Goal: Transaction & Acquisition: Purchase product/service

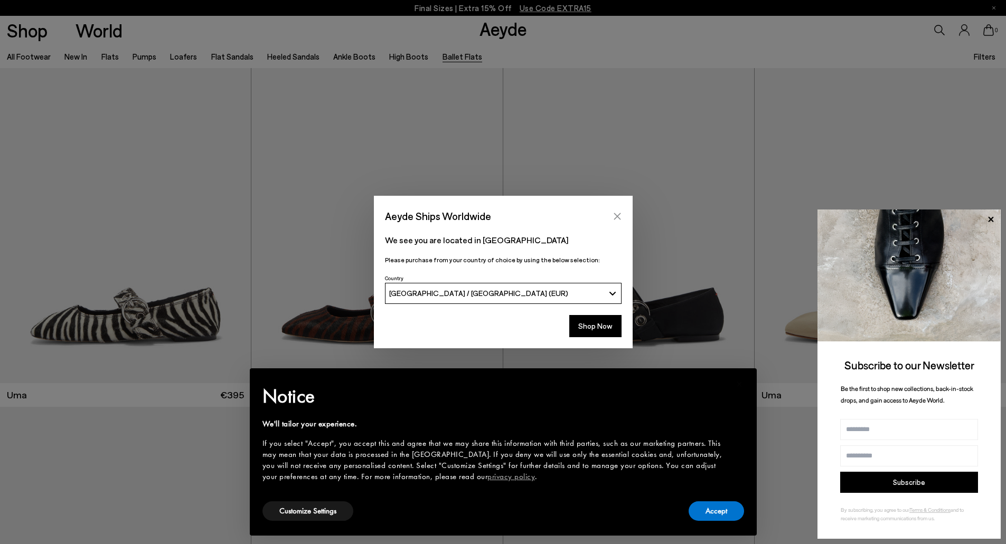
click at [619, 215] on icon "Close" at bounding box center [616, 216] width 7 height 7
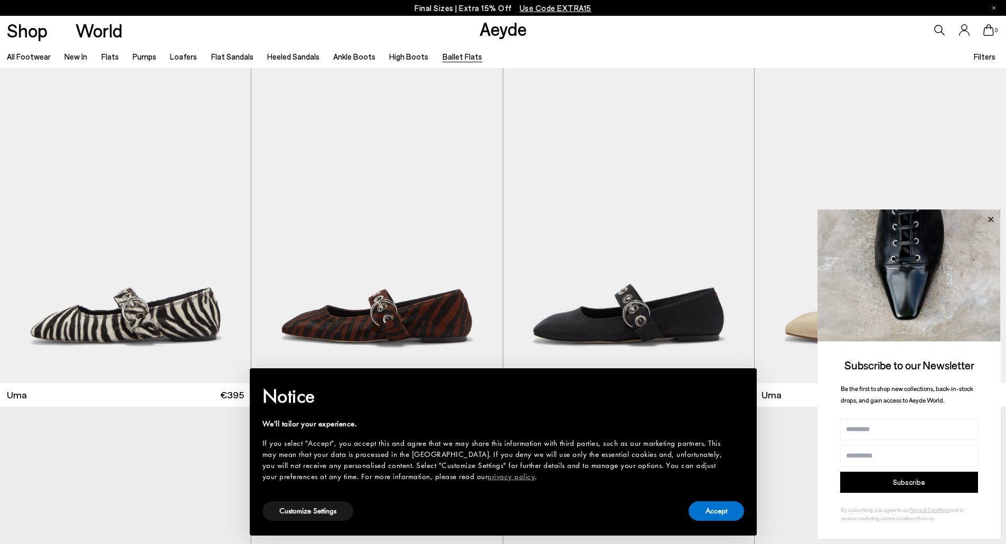
click at [992, 216] on icon at bounding box center [990, 220] width 14 height 14
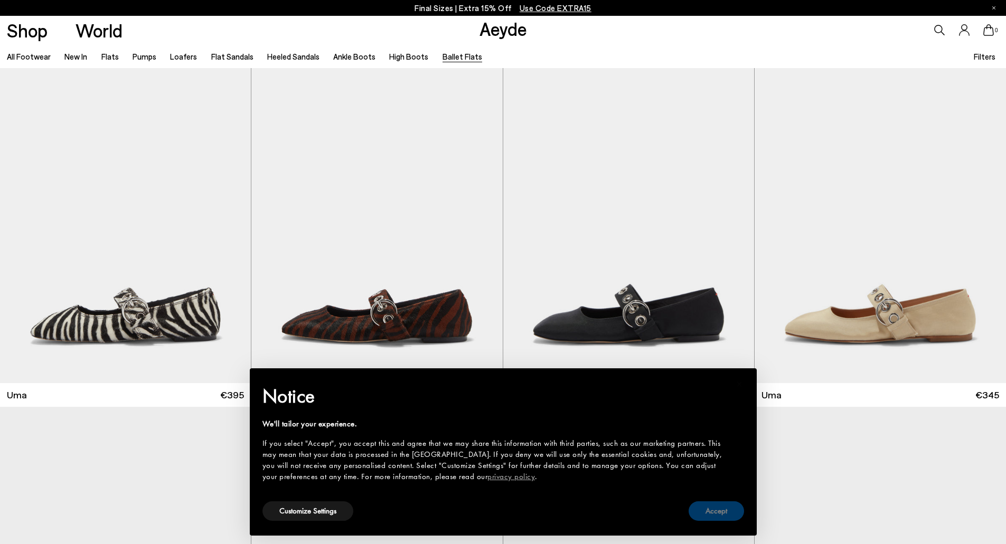
click at [727, 513] on button "Accept" at bounding box center [715, 511] width 55 height 20
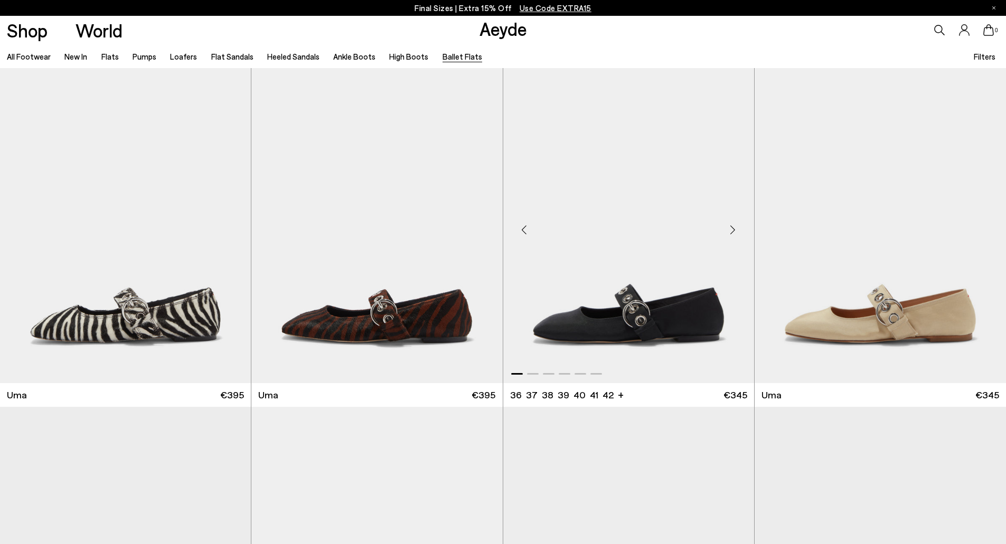
click at [737, 229] on div "Next slide" at bounding box center [733, 230] width 32 height 32
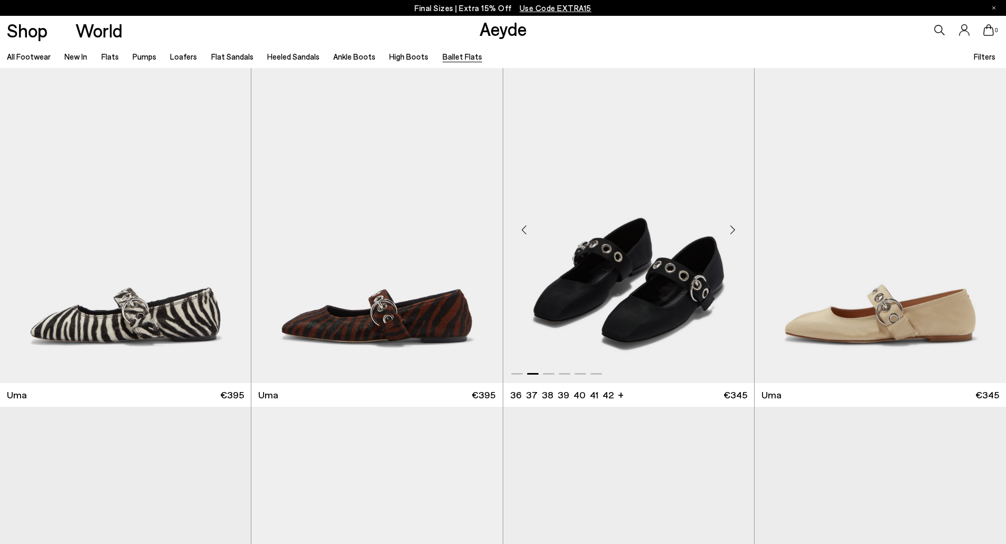
click at [737, 229] on div "Next slide" at bounding box center [733, 230] width 32 height 32
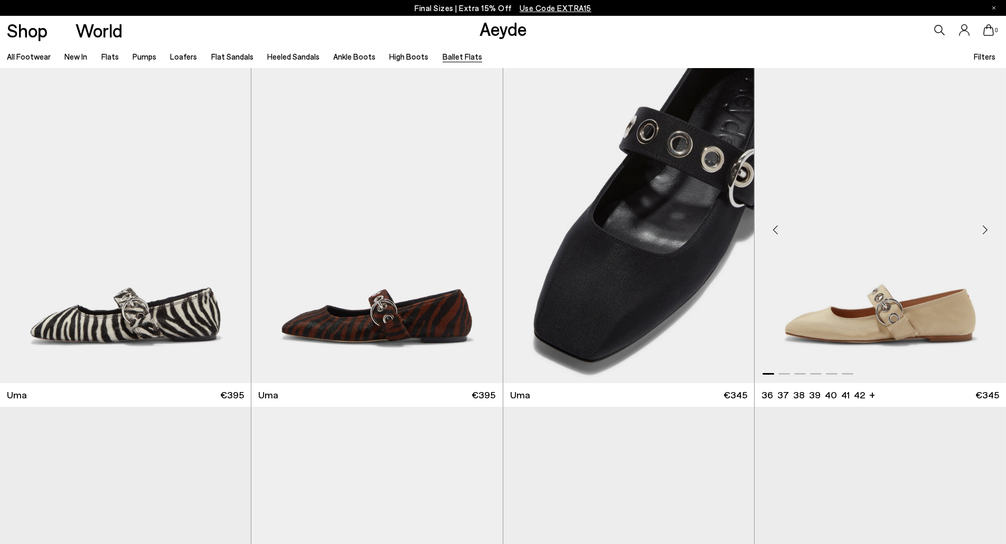
click at [989, 228] on div "Next slide" at bounding box center [985, 230] width 32 height 32
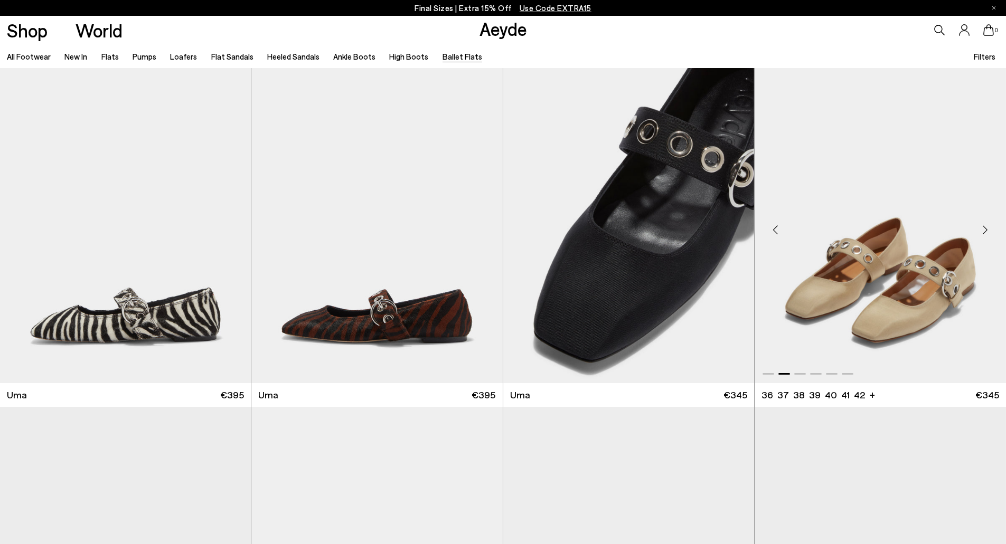
click at [988, 228] on div "Next slide" at bounding box center [985, 230] width 32 height 32
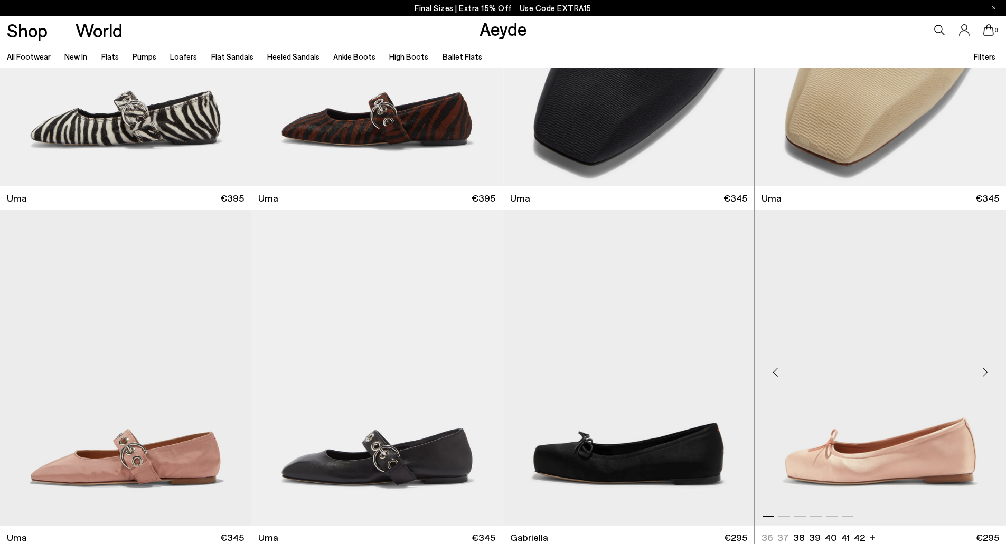
scroll to position [264, 0]
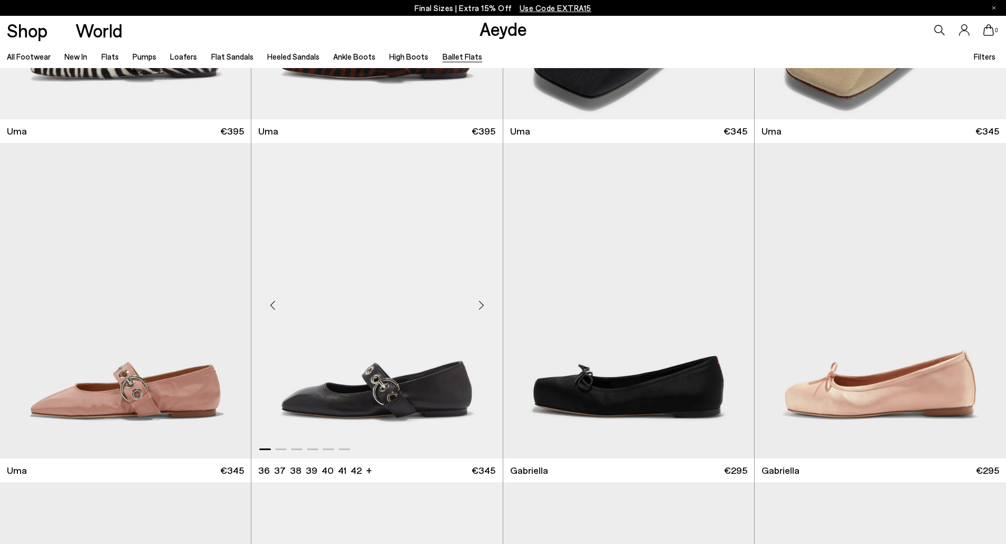
click at [473, 308] on div "Next slide" at bounding box center [482, 305] width 32 height 32
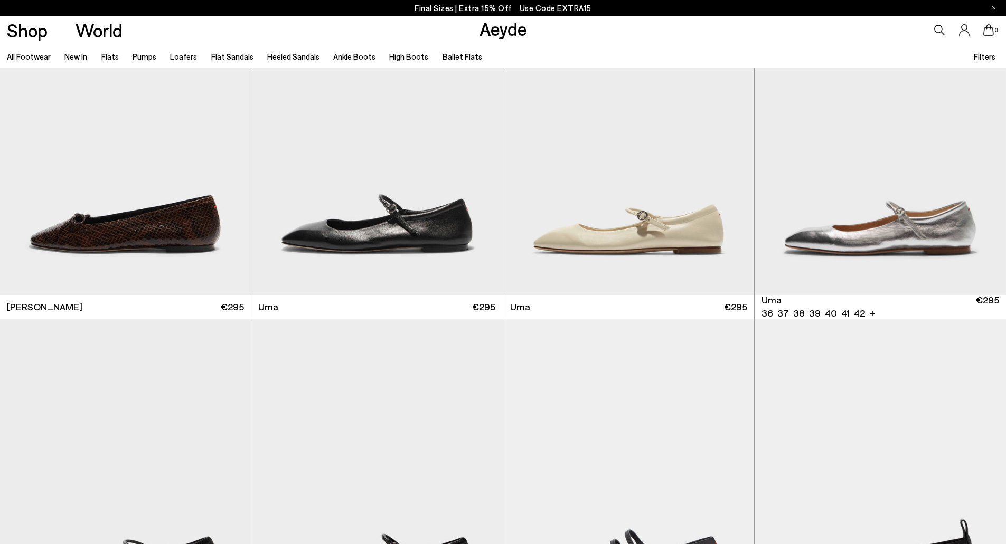
scroll to position [1109, 0]
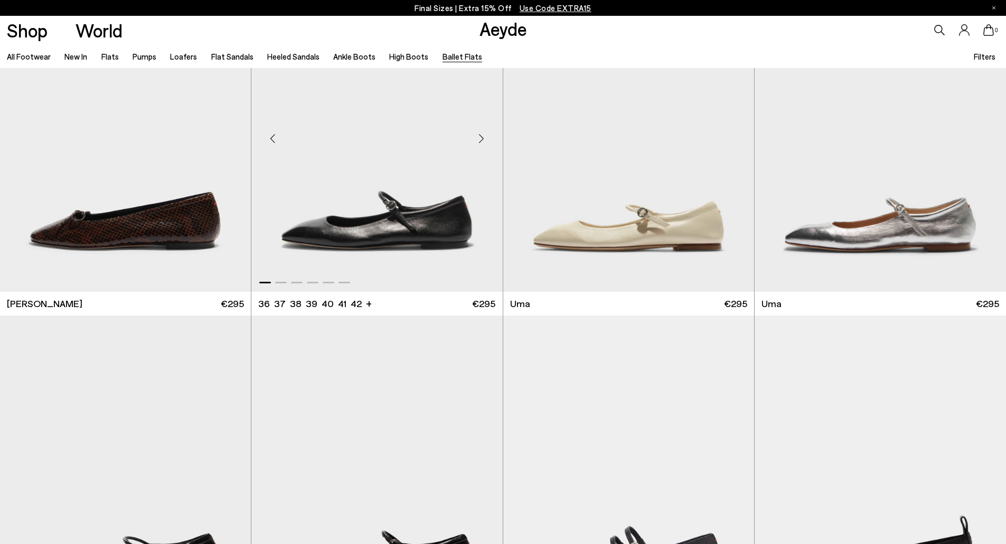
click at [480, 138] on div "Next slide" at bounding box center [482, 138] width 32 height 32
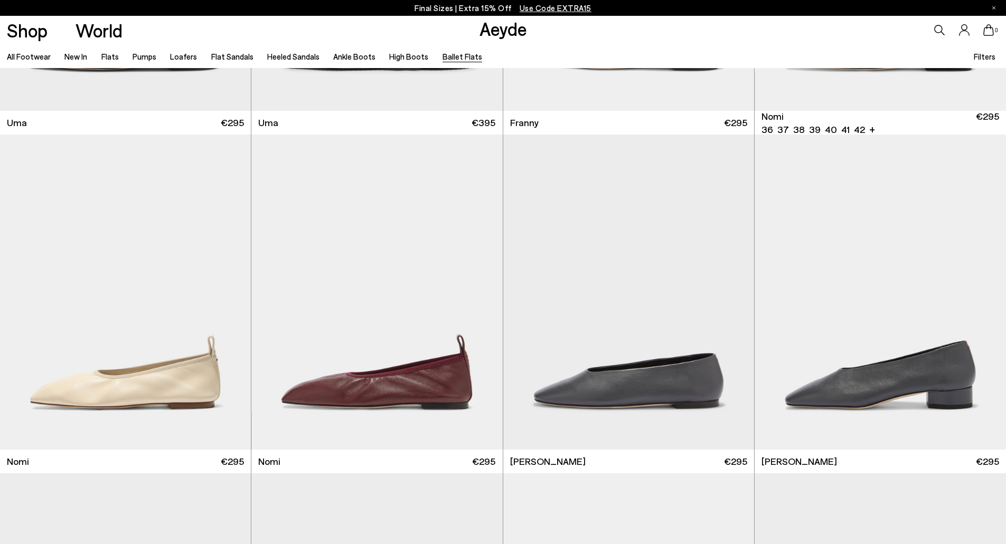
scroll to position [1636, 0]
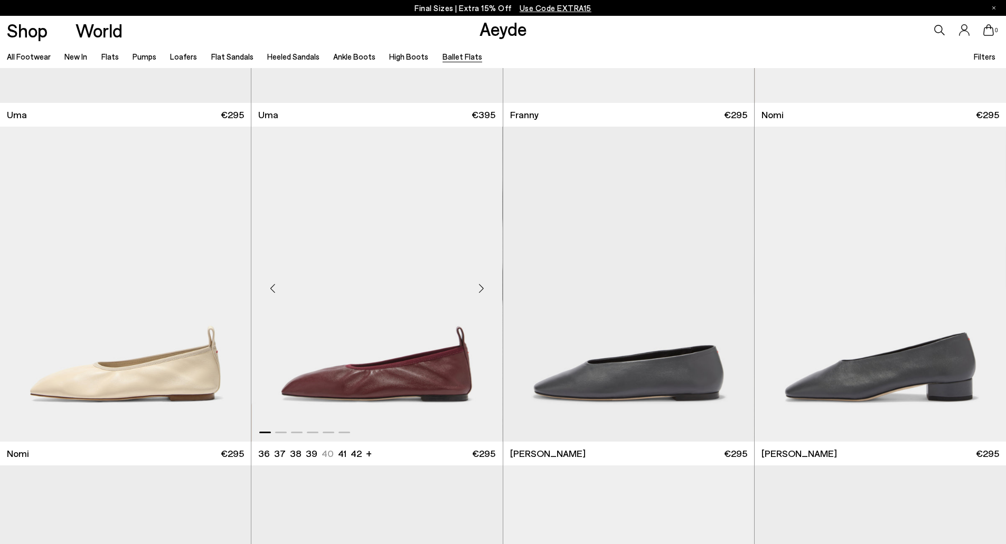
click at [479, 289] on div "Next slide" at bounding box center [482, 289] width 32 height 32
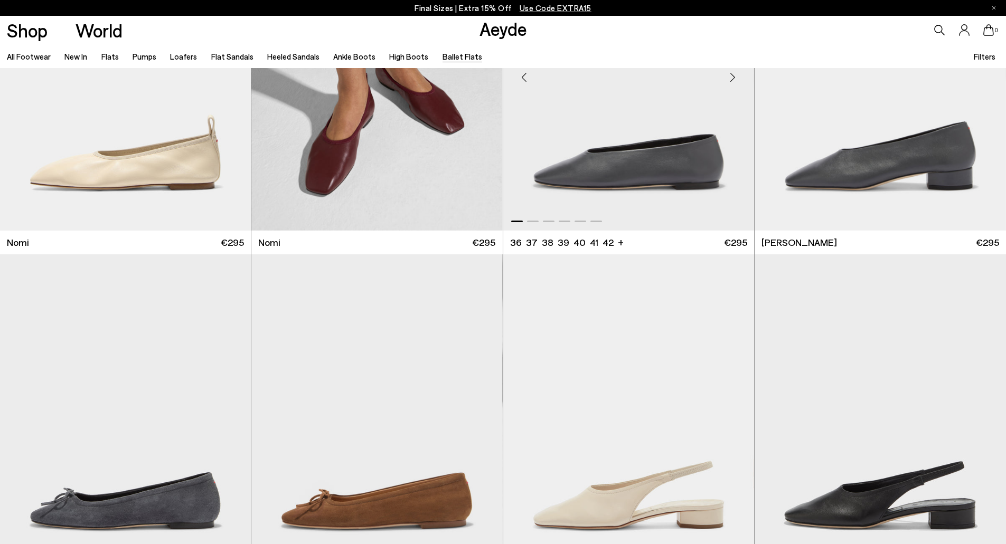
scroll to position [2059, 0]
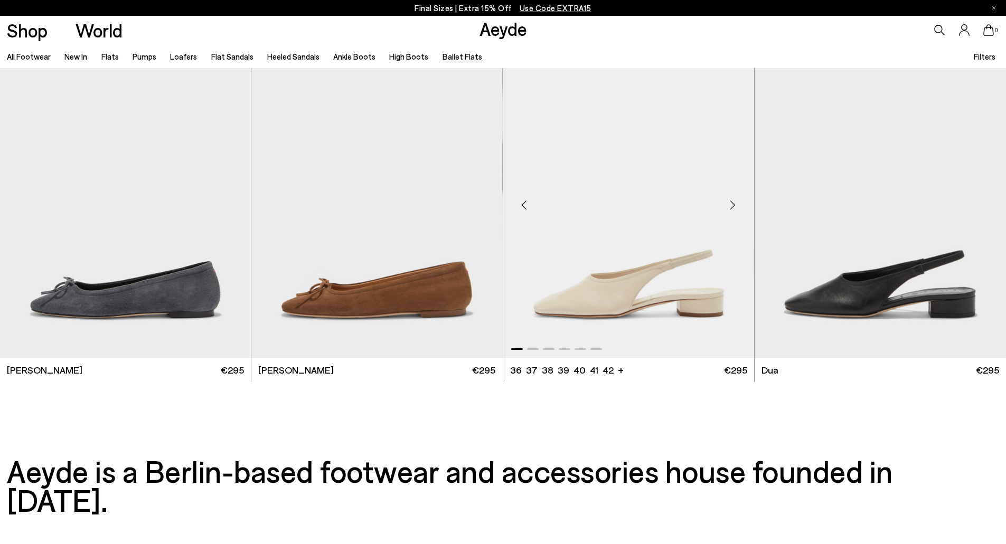
click at [733, 202] on div "Next slide" at bounding box center [733, 206] width 32 height 32
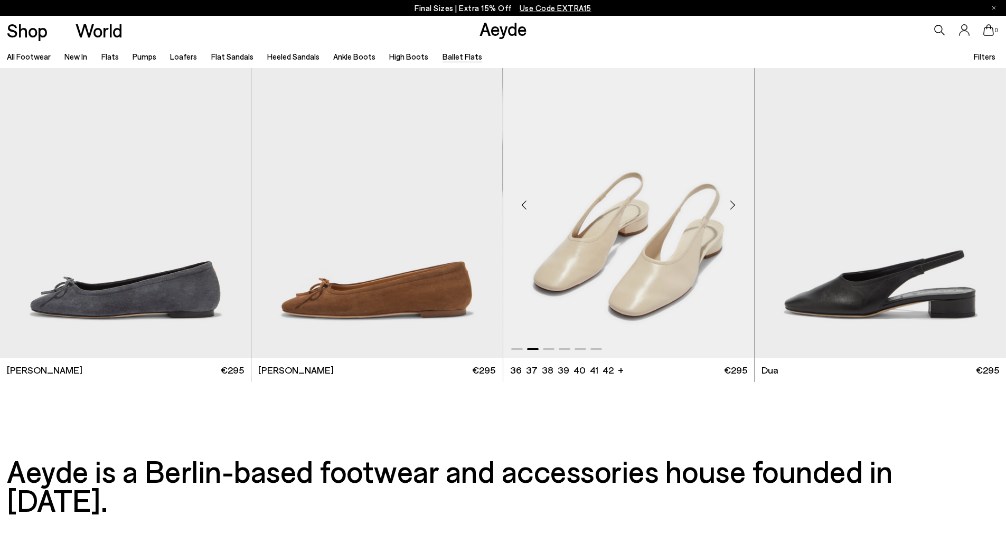
click at [733, 202] on div "Next slide" at bounding box center [733, 206] width 32 height 32
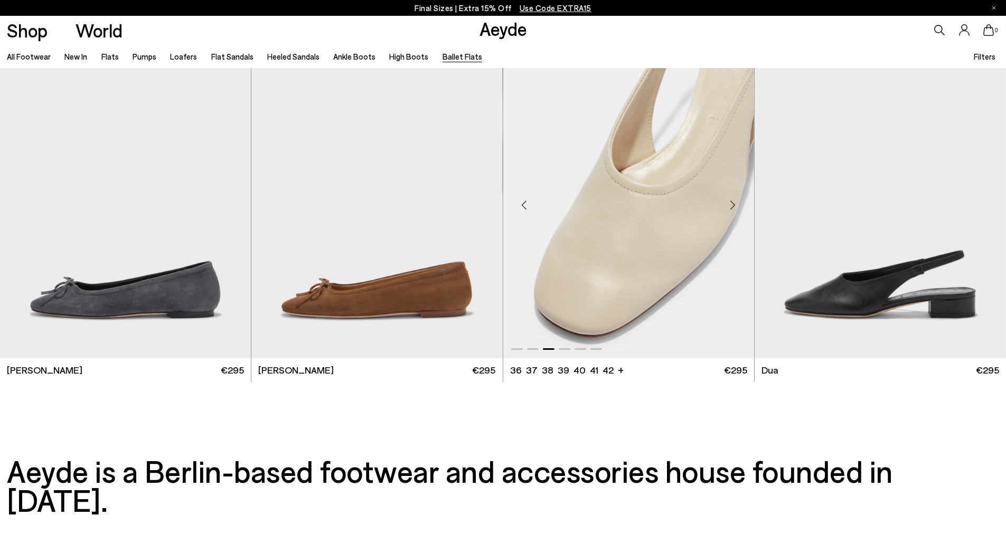
click at [733, 202] on div "Next slide" at bounding box center [733, 206] width 32 height 32
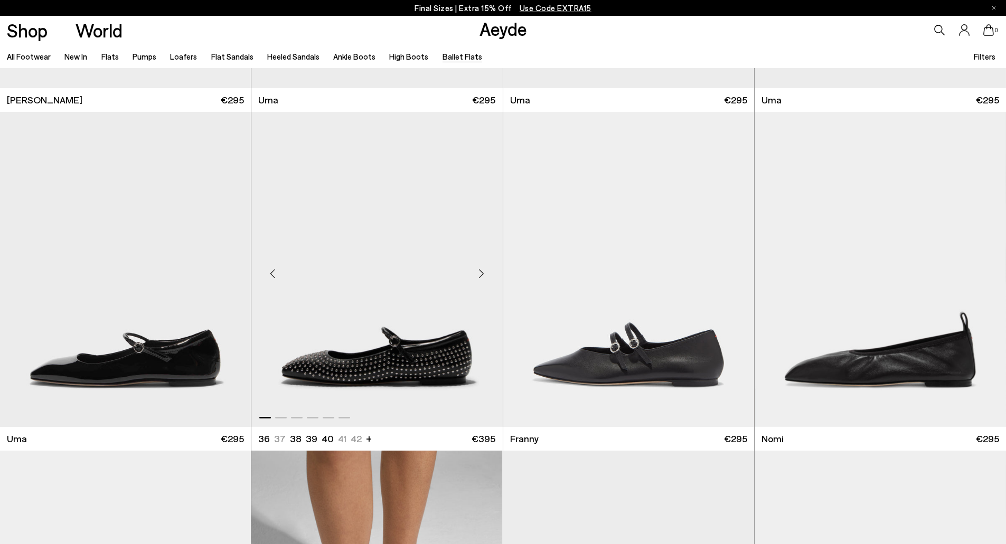
scroll to position [1372, 0]
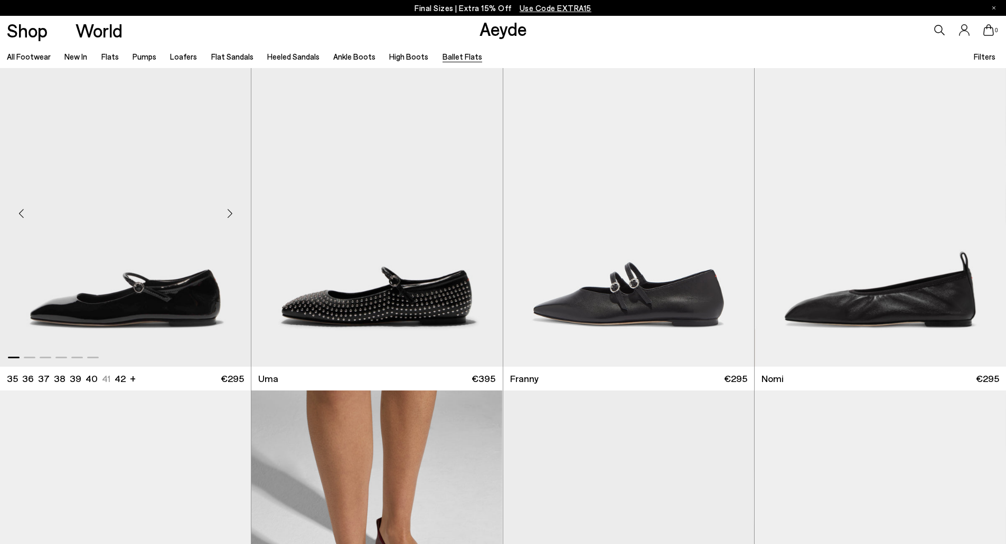
click at [223, 215] on div "Next slide" at bounding box center [230, 214] width 32 height 32
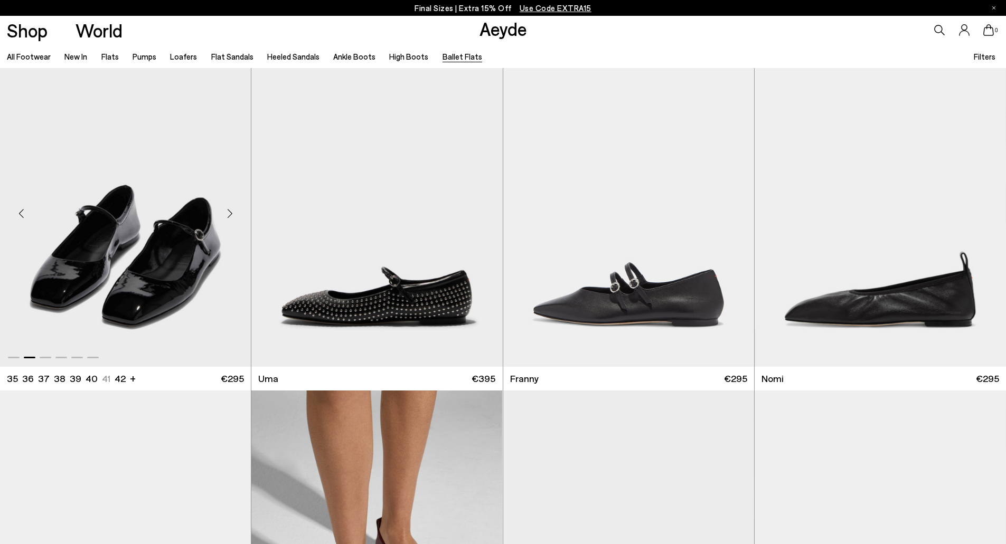
click at [224, 215] on div "Next slide" at bounding box center [230, 214] width 32 height 32
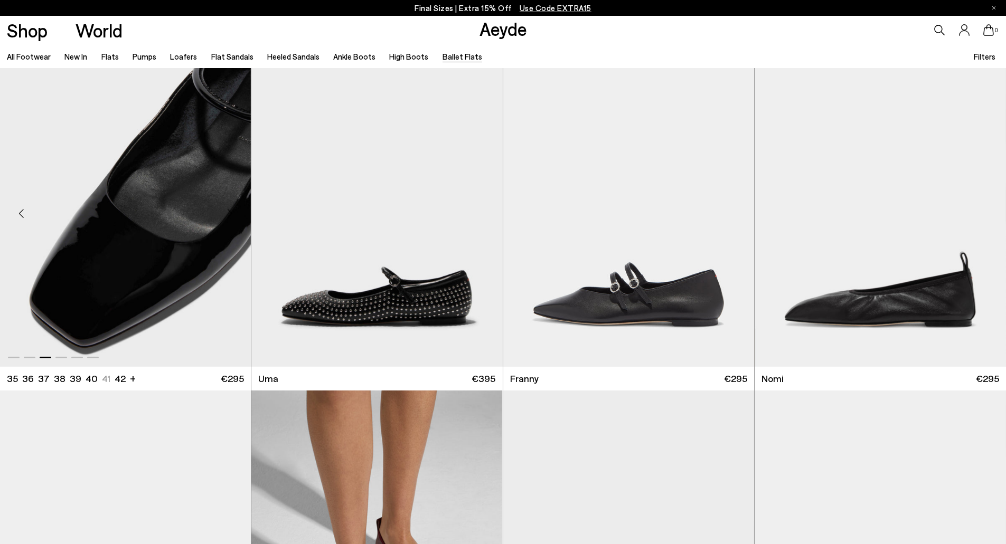
click at [224, 215] on div "Next slide" at bounding box center [230, 214] width 32 height 32
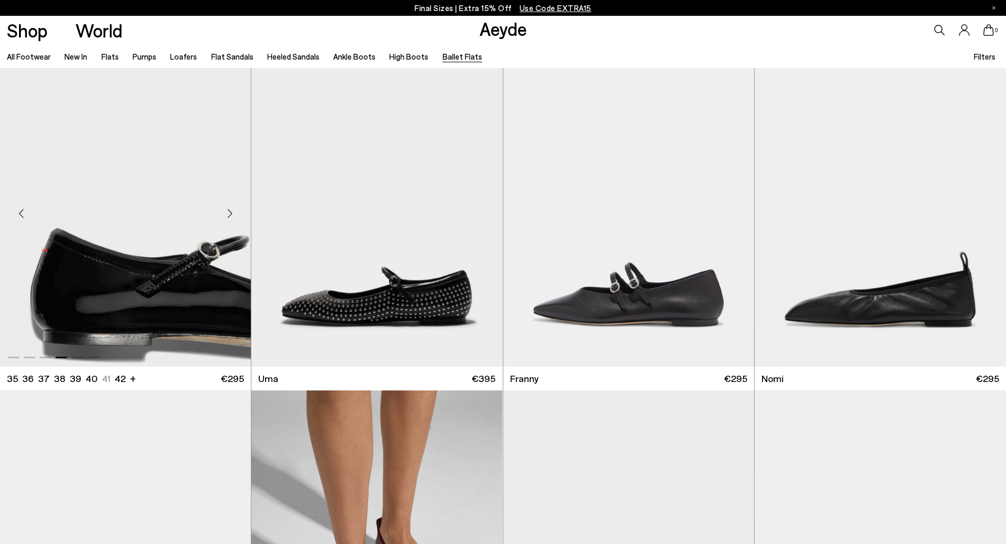
click at [224, 215] on div "Next slide" at bounding box center [230, 214] width 32 height 32
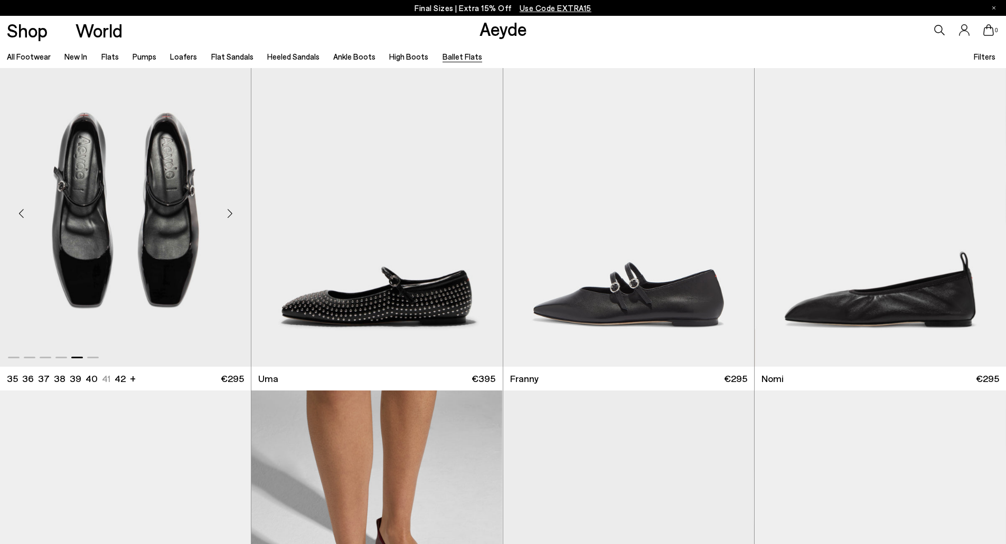
click at [224, 215] on div "Next slide" at bounding box center [230, 214] width 32 height 32
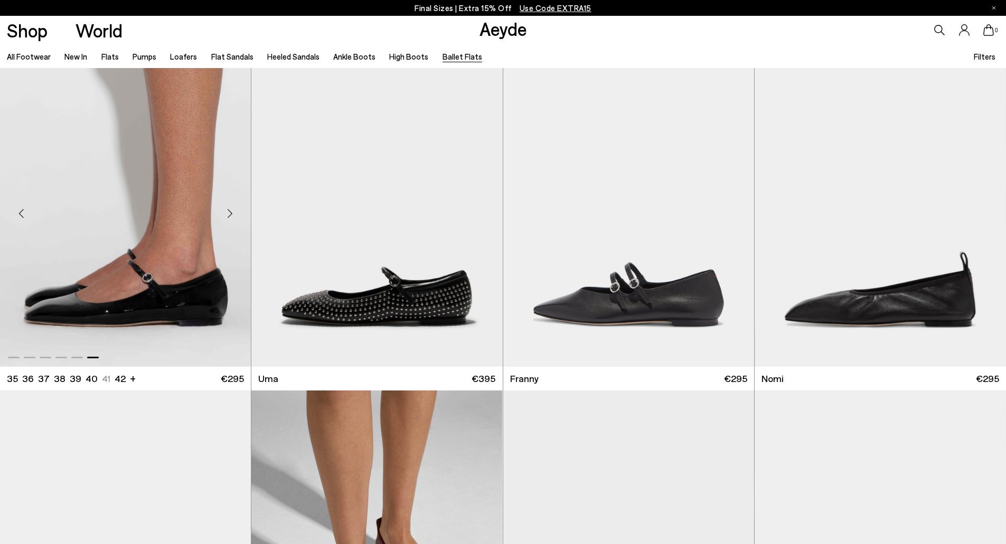
click at [119, 234] on img "6 / 6" at bounding box center [125, 209] width 251 height 315
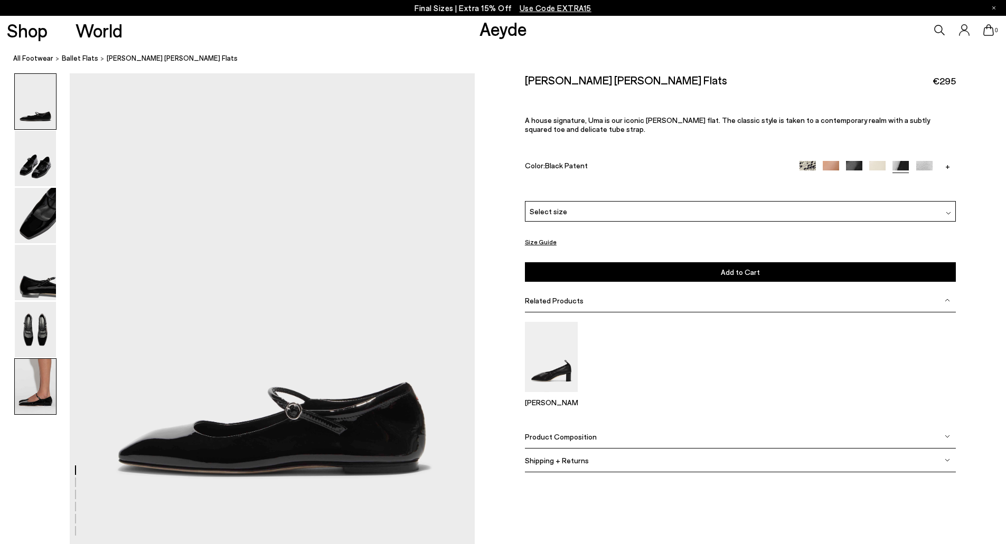
click at [44, 386] on img at bounding box center [35, 386] width 41 height 55
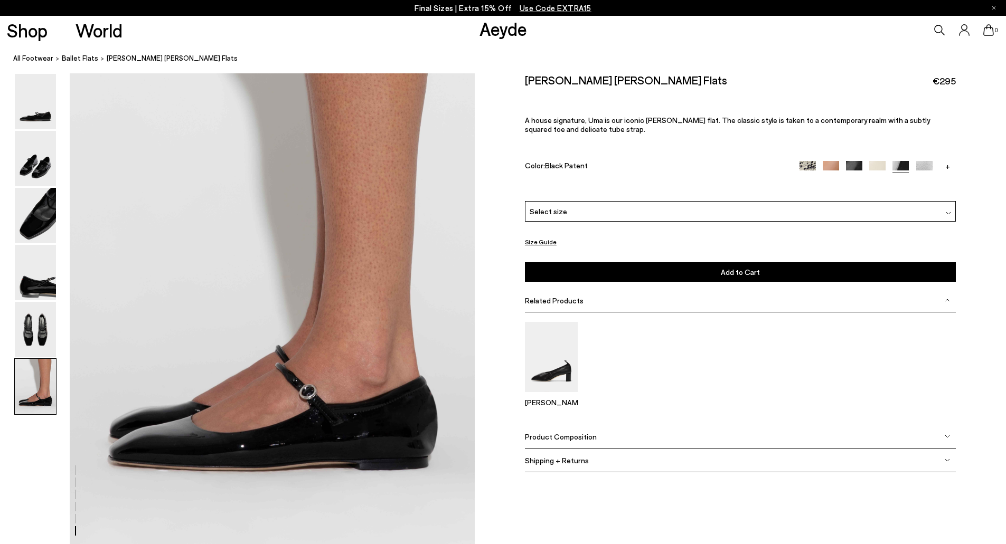
scroll to position [2711, 0]
